Goal: Task Accomplishment & Management: Manage account settings

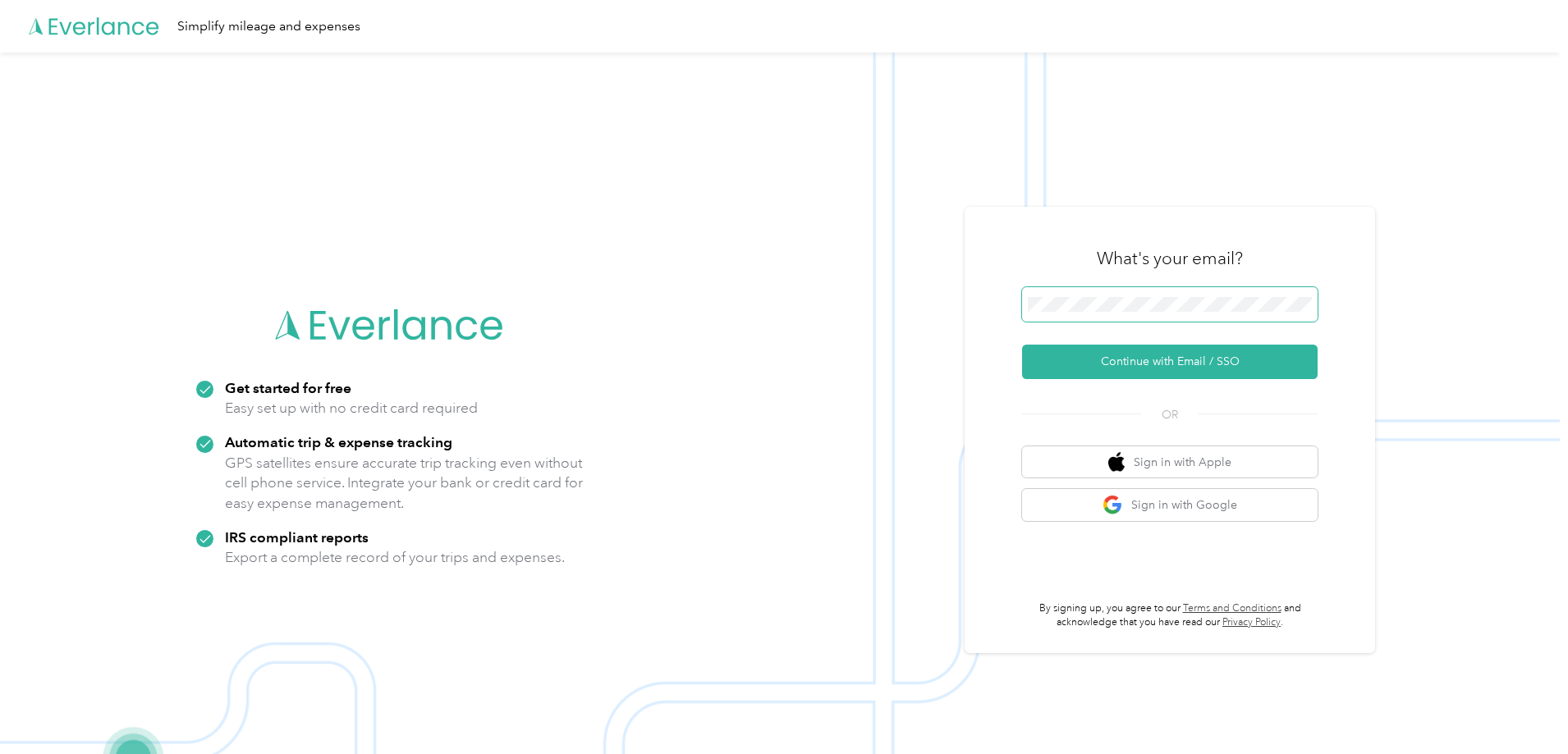
click at [1191, 297] on span at bounding box center [1169, 305] width 296 height 34
click at [1163, 504] on button "Sign in with Google" at bounding box center [1169, 504] width 296 height 32
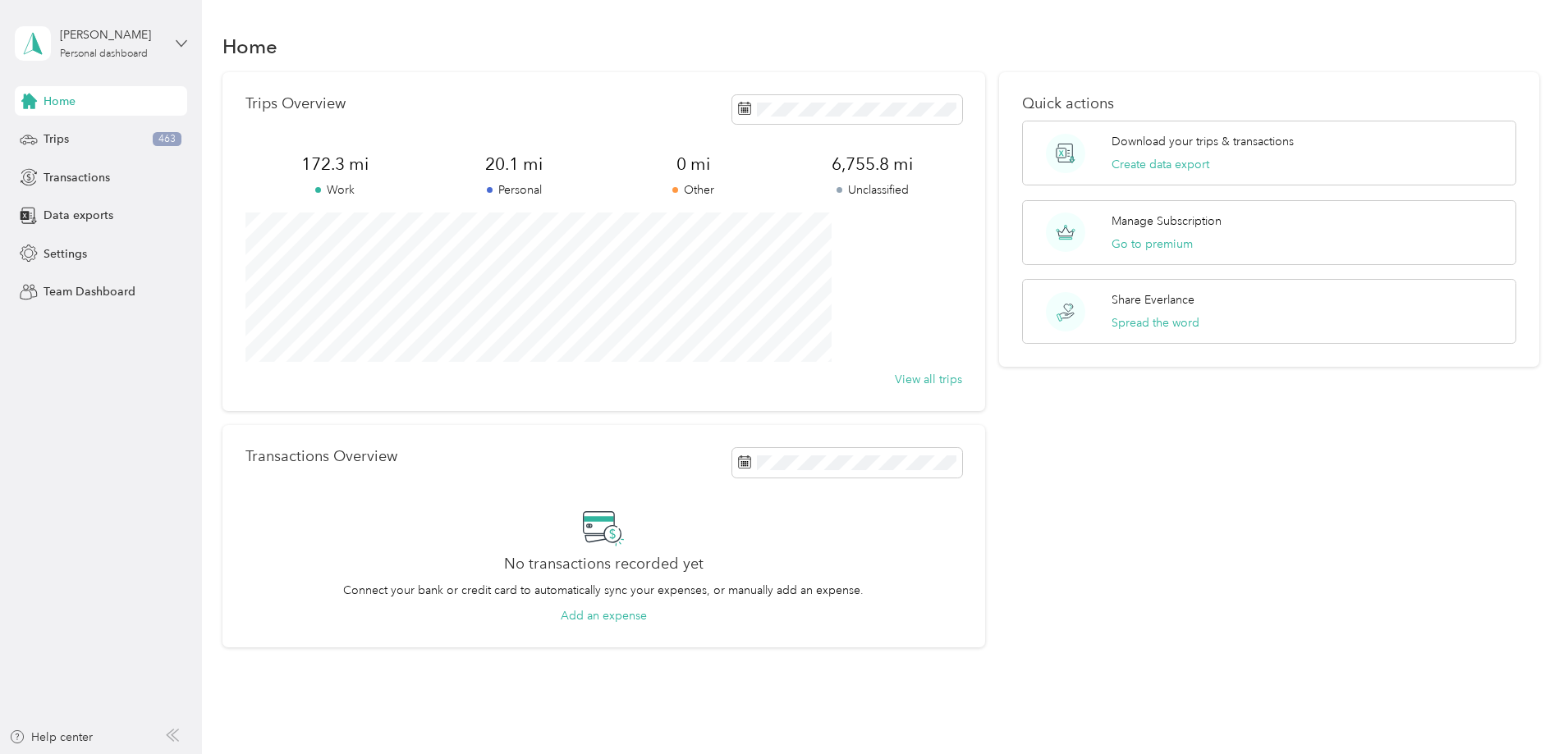
click at [184, 45] on icon at bounding box center [181, 43] width 12 height 12
click at [184, 41] on icon at bounding box center [181, 43] width 12 height 12
click at [74, 262] on span "Settings" at bounding box center [65, 253] width 43 height 17
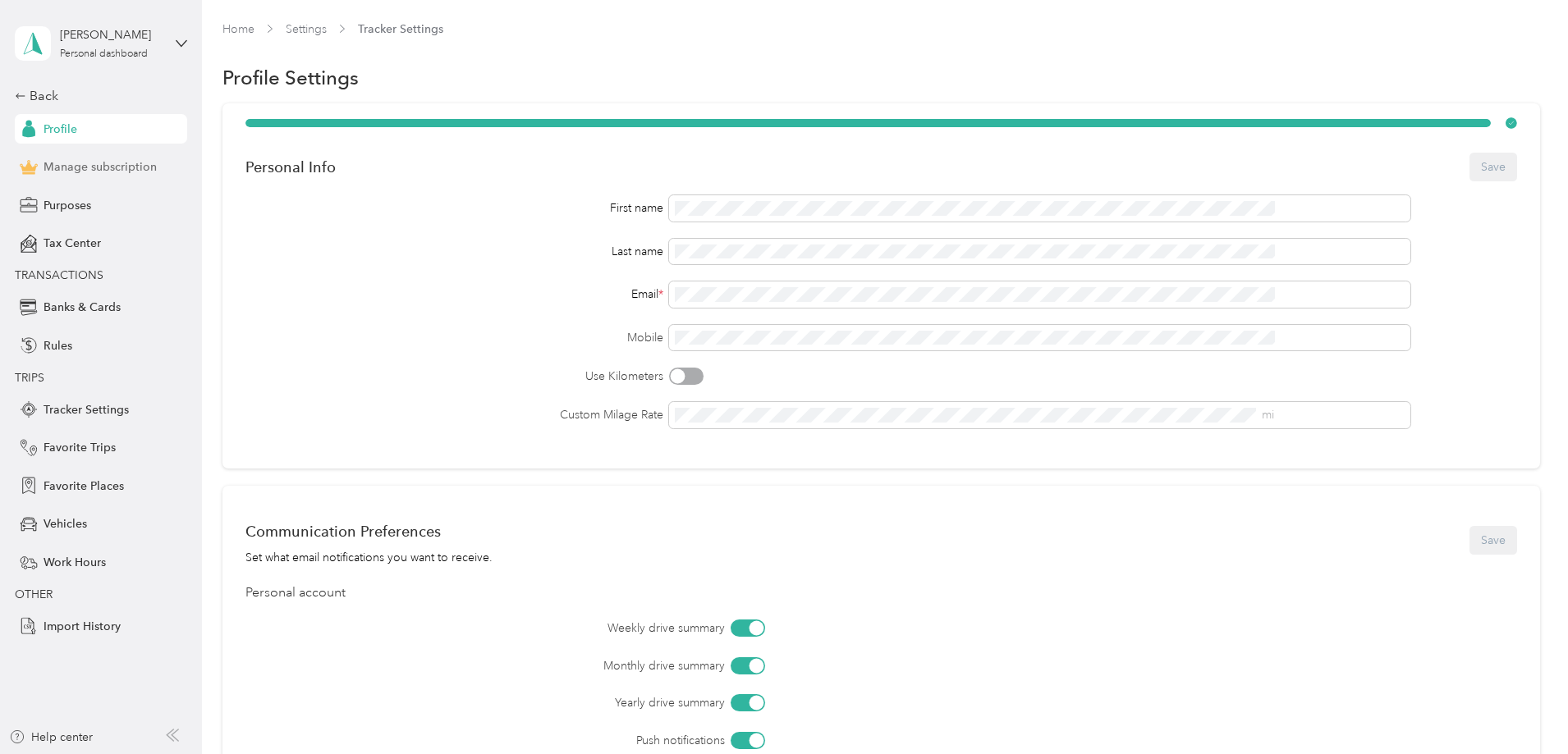
click at [94, 168] on span "Manage subscription" at bounding box center [99, 166] width 113 height 17
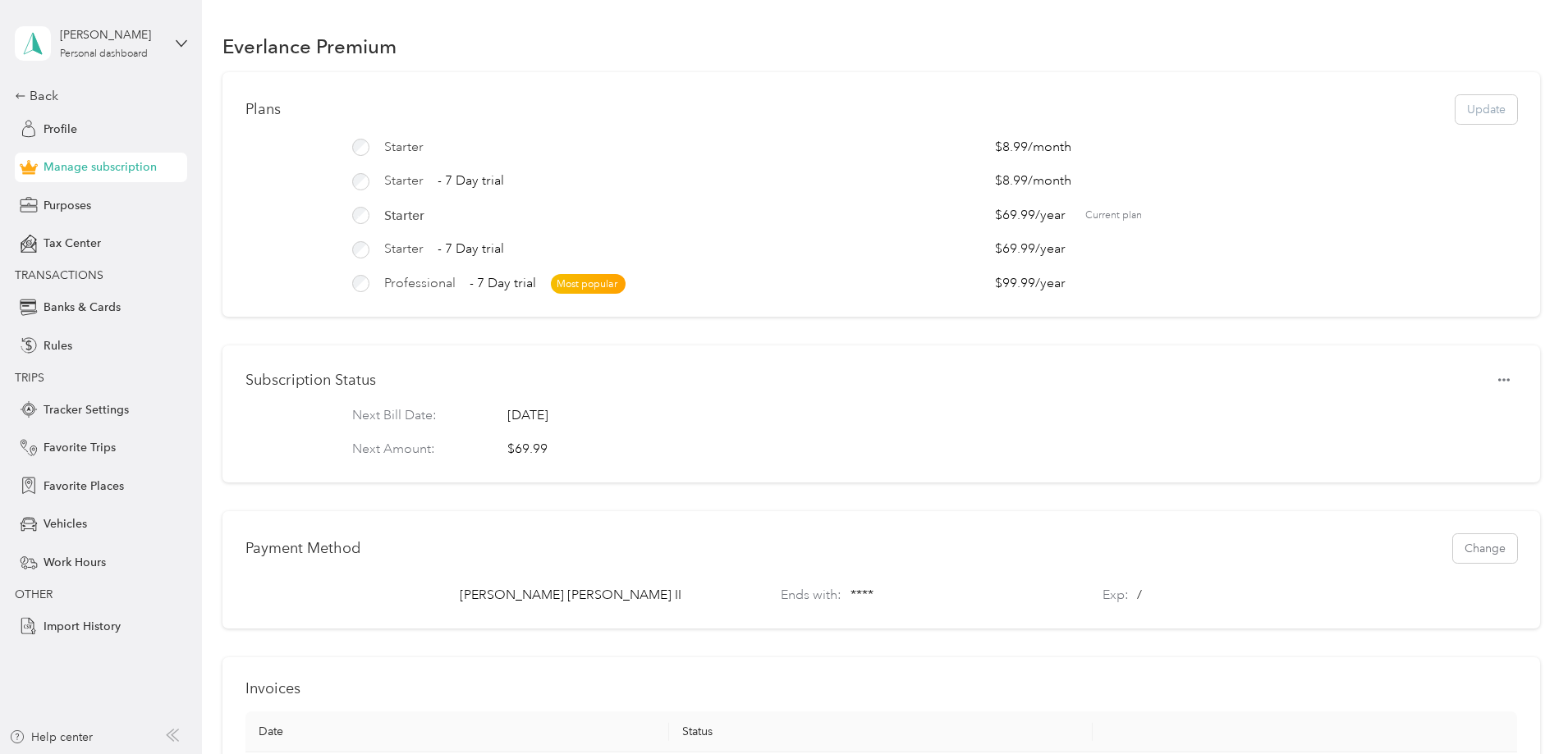
click at [424, 212] on span "Starter" at bounding box center [404, 216] width 40 height 20
